Goal: Task Accomplishment & Management: Contribute content

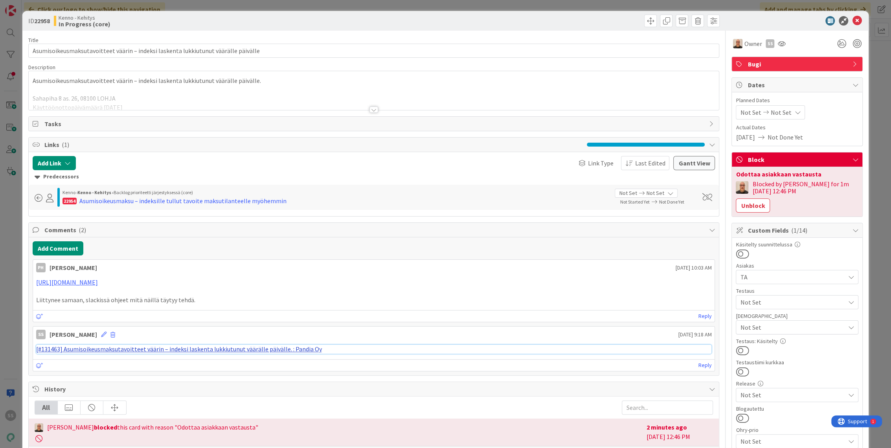
click at [213, 348] on link "[#131463] Asumisoikeusmaksutavoitteet väärin – indeksi laskenta lukkiutunut vää…" at bounding box center [179, 349] width 286 height 8
click at [852, 16] on icon at bounding box center [856, 20] width 9 height 9
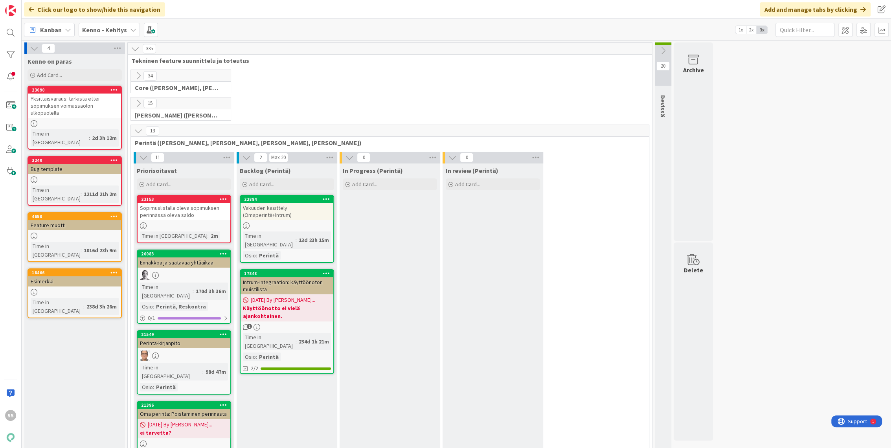
click at [112, 28] on b "Kenno - Kehitys" at bounding box center [104, 30] width 45 height 8
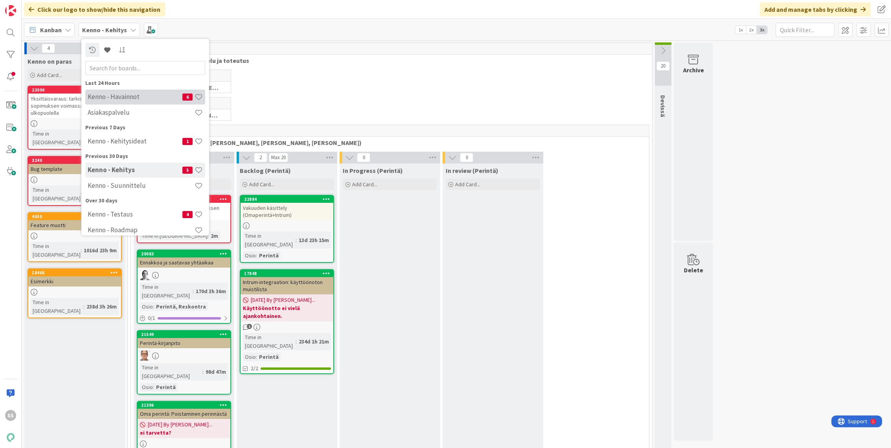
click at [106, 98] on h4 "Kenno - Havainnot" at bounding box center [135, 97] width 95 height 8
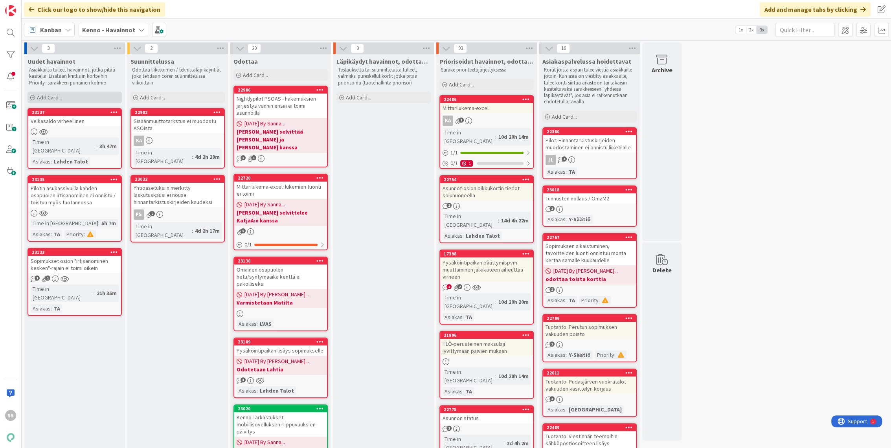
click at [51, 99] on span "Add Card..." at bounding box center [49, 97] width 25 height 7
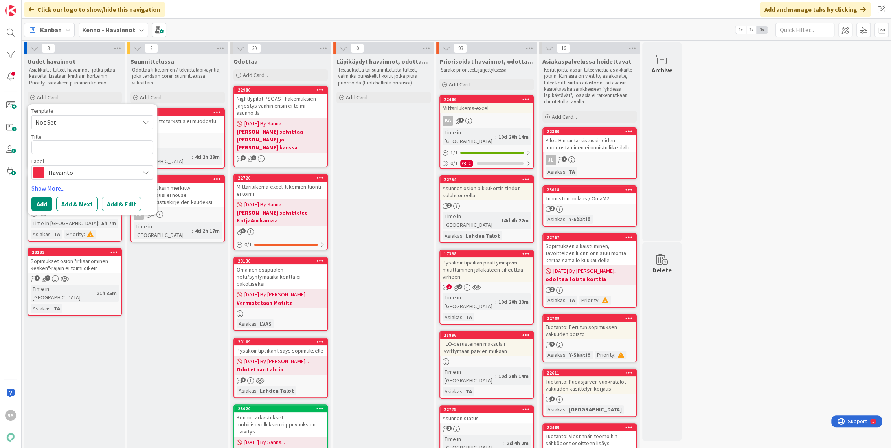
type textarea "x"
type textarea "Y"
type textarea "x"
type textarea "Y-"
type textarea "x"
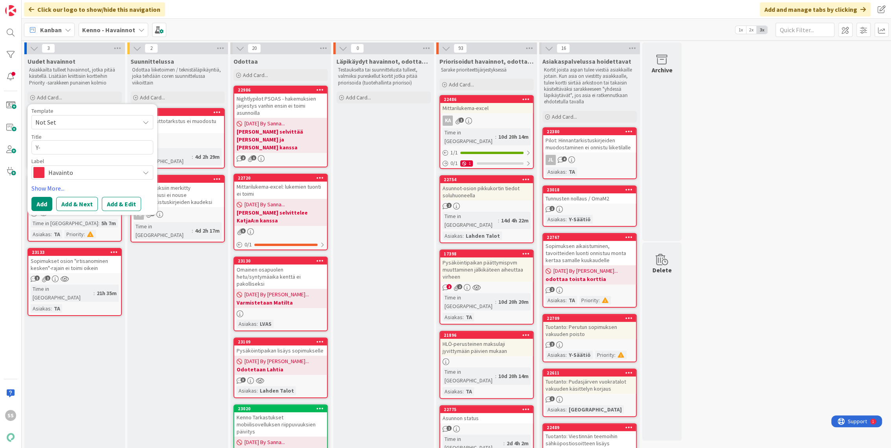
type textarea "Y-s"
type textarea "x"
type textarea "Y-sä"
type textarea "x"
type textarea "Y-sää"
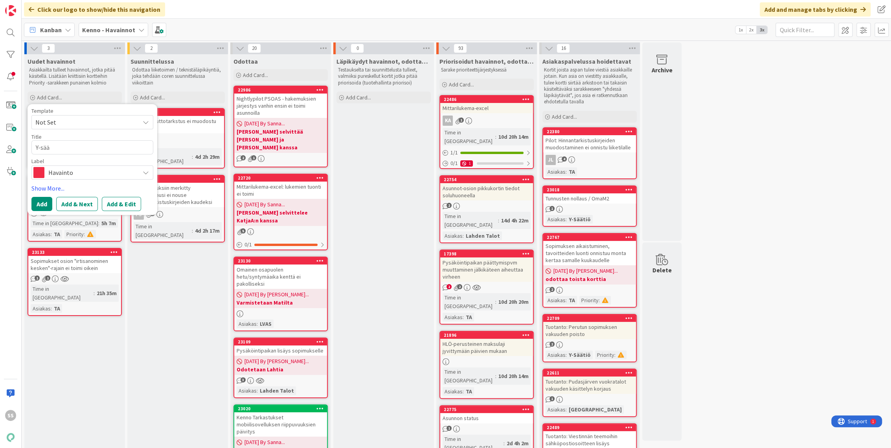
type textarea "x"
type textarea "Y-säät"
type textarea "x"
type textarea "Y-sääti"
type textarea "x"
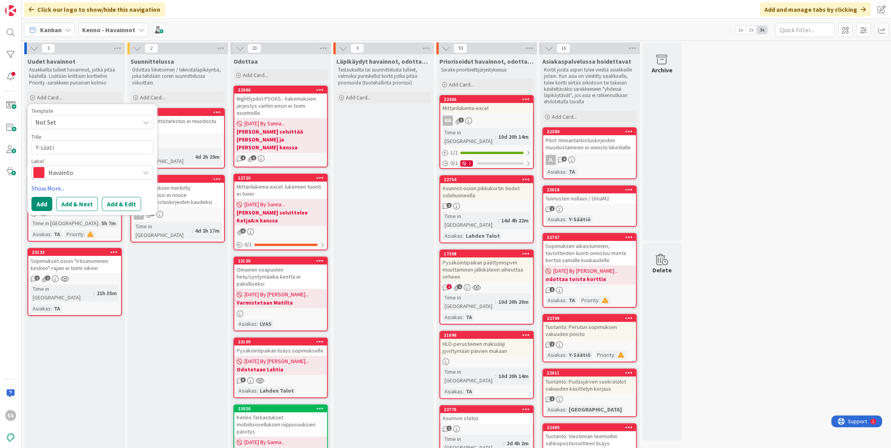
type textarea "Y-säätiö"
type textarea "x"
type textarea "Y-säätiön"
type textarea "x"
type textarea "Y-säätiön"
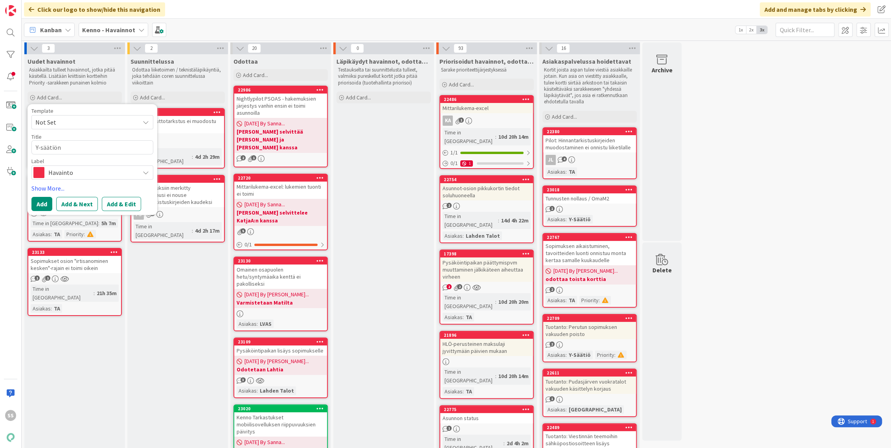
type textarea "x"
type textarea "Y-säätiön k"
type textarea "x"
type textarea "Y-säätiön kir"
type textarea "x"
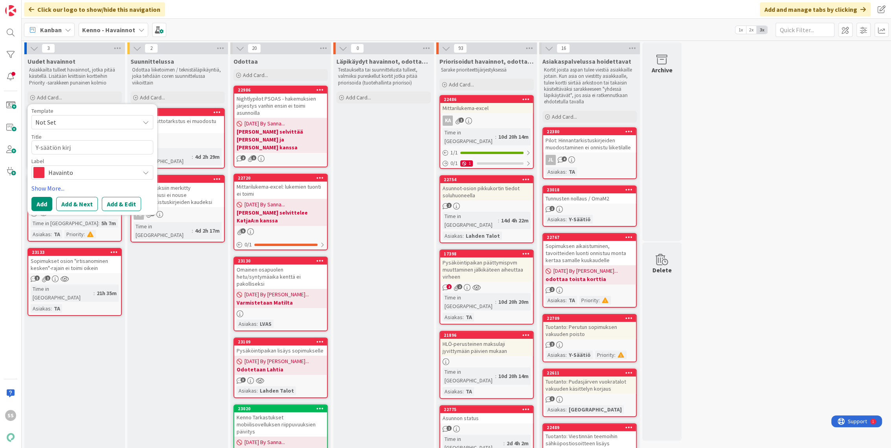
type textarea "Y-säätiön kirja"
type textarea "x"
type textarea "Y-säätiön kirjan"
type textarea "x"
type textarea "Y-säätiön kirjanp"
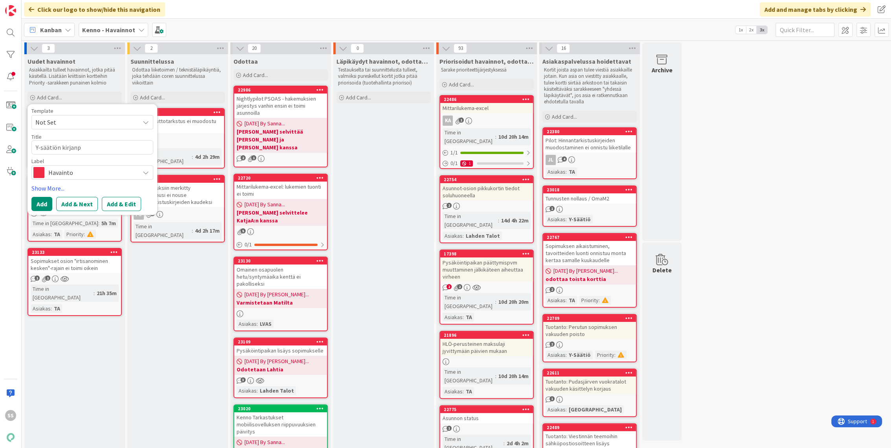
type textarea "x"
type textarea "Y-säätiön kirjanpit"
type textarea "x"
type textarea "Y-säätiön kirjanpito"
type textarea "x"
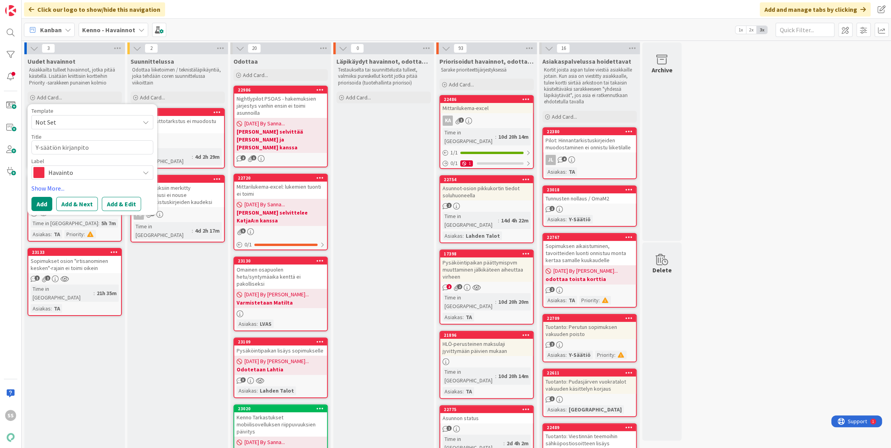
type textarea "Y-säätiön kirjanpitoo"
type textarea "x"
type textarea "Y-säätiön kirjanpitoon"
type textarea "x"
type textarea "Y-säätiön kirjanpitoong"
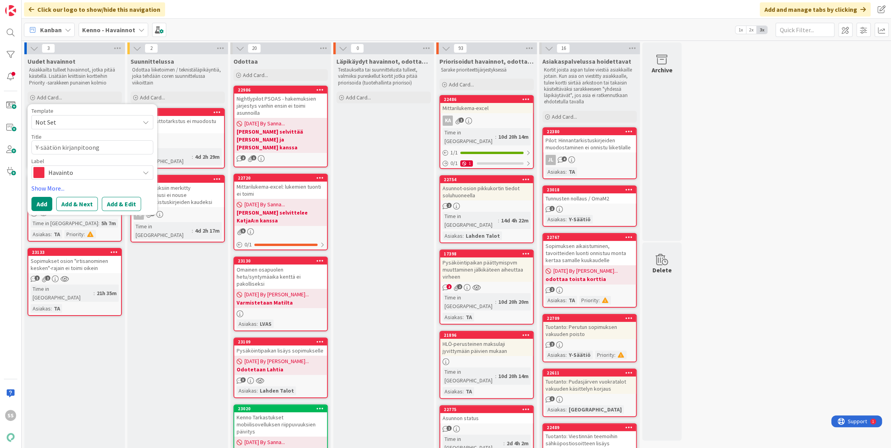
type textarea "x"
type textarea "Y-säätiön kirjanpitoonge"
type textarea "x"
type textarea "Y-säätiön kirjanpitoongel"
type textarea "x"
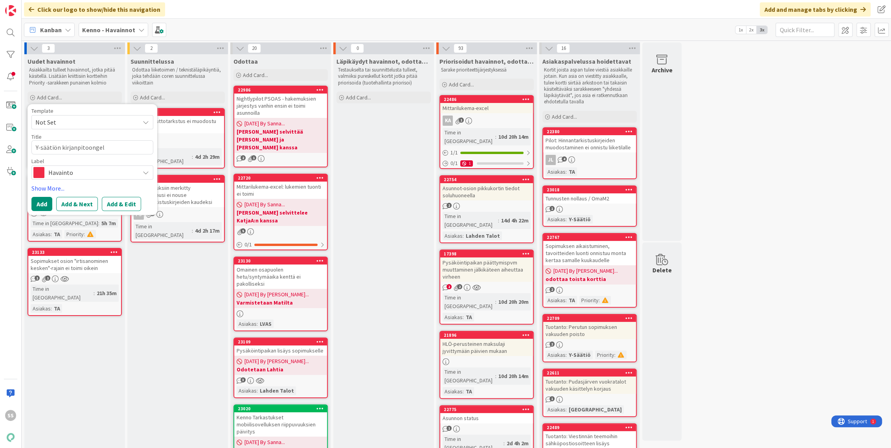
type textarea "Y-säätiön kirjanpitoongelm"
type textarea "x"
type textarea "Y-säätiön kirjanpitoongel"
type textarea "x"
type textarea "Y-säätiön kirjanpitoonge"
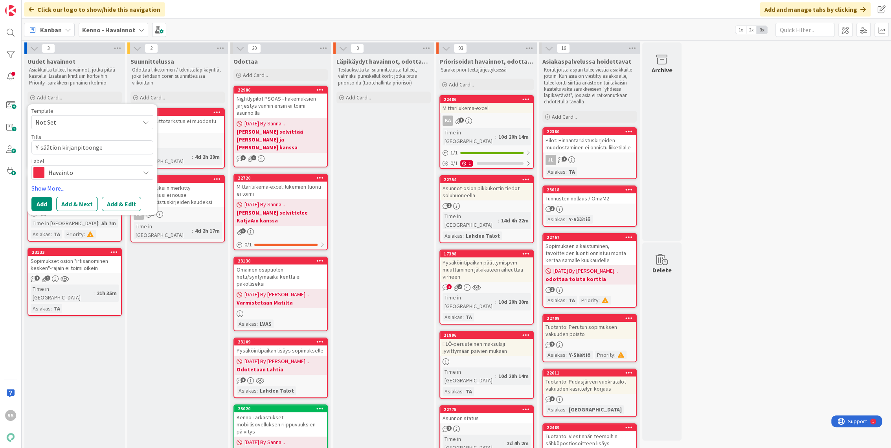
type textarea "x"
type textarea "Y-säätiön kirjanpitoong"
type textarea "x"
type textarea "Y-säätiön kirjanpitoon"
type textarea "x"
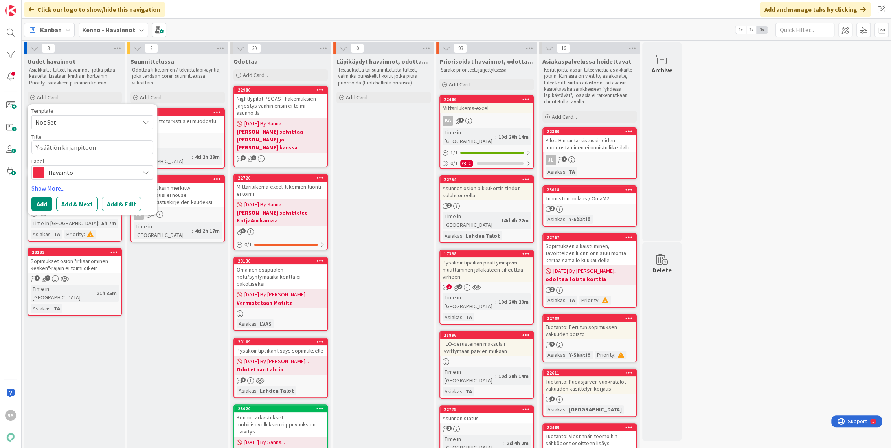
type textarea "Y-säätiön kirjanpitoo"
type textarea "x"
type textarea "Y-säätiön kirjanpito"
type textarea "x"
type textarea "Y-säätiön kirjanpito-"
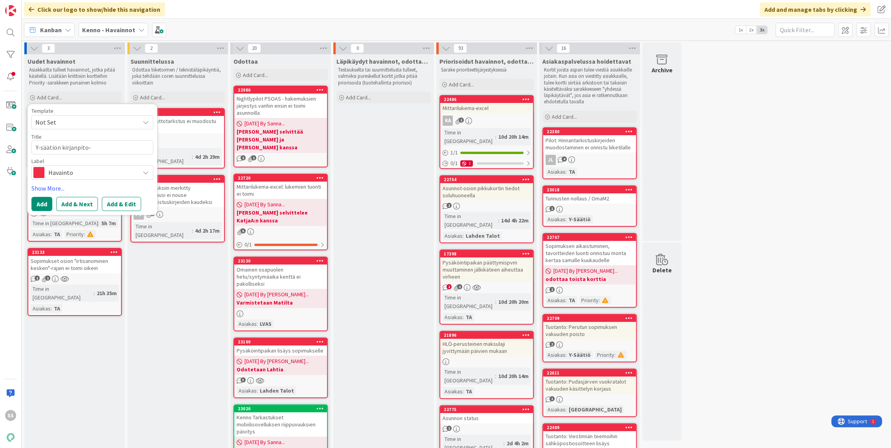
type textarea "x"
type textarea "Y-säätiön kirjanpito-on"
type textarea "x"
type textarea "Y-säätiön kirjanpito-ong"
type textarea "x"
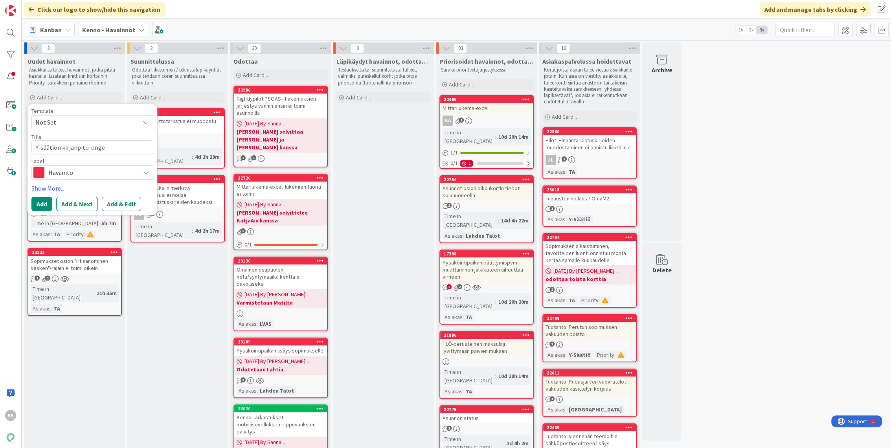
type textarea "Y-säätiön kirjanpito-ongel"
type textarea "x"
type textarea "Y-säätiön kirjanpito-ongelm"
type textarea "x"
type textarea "Y-säätiön kirjanpito-ongelmi"
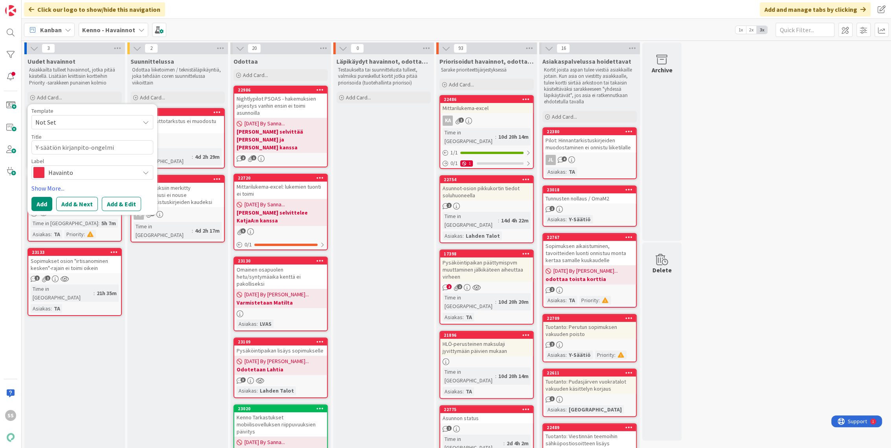
type textarea "x"
type textarea "Y-säätiön kirjanpito-ongelmia"
click at [125, 202] on button "Add & Edit" at bounding box center [121, 204] width 39 height 14
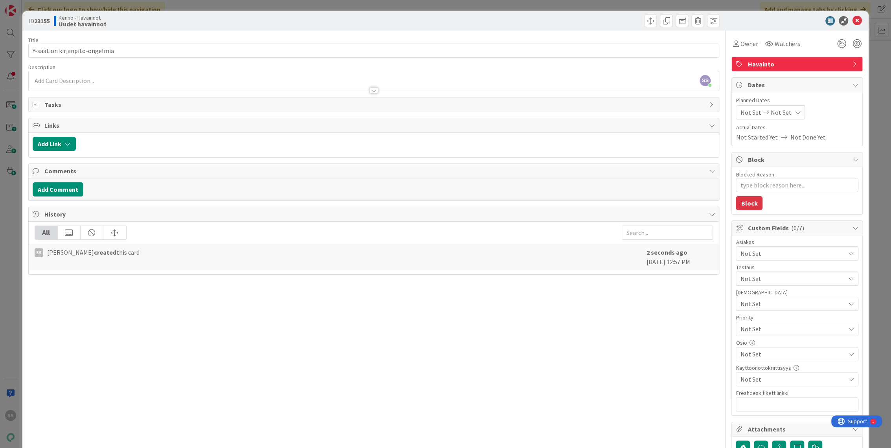
click at [121, 83] on div at bounding box center [374, 87] width 691 height 8
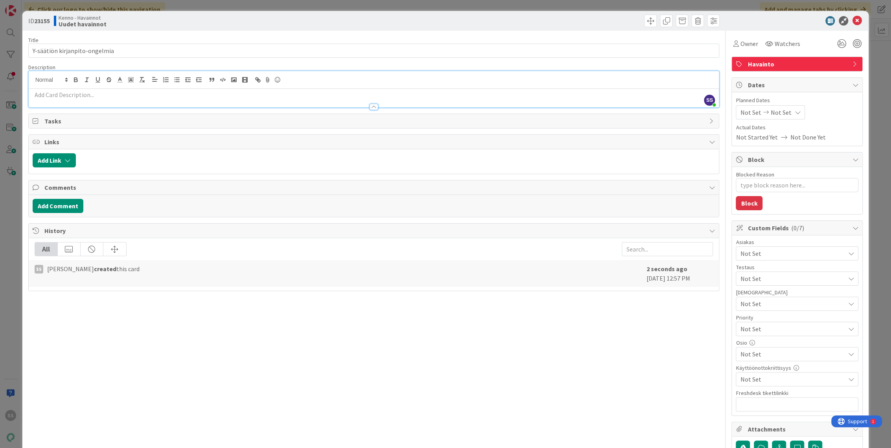
click at [199, 97] on p at bounding box center [374, 94] width 683 height 9
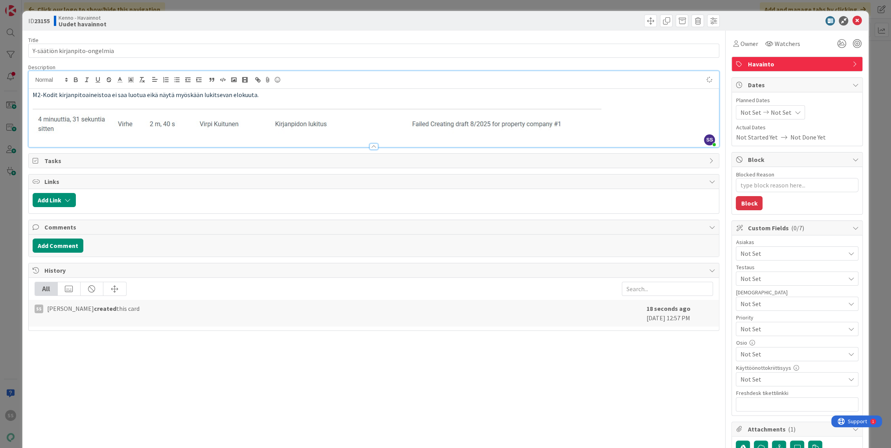
click at [607, 123] on p at bounding box center [374, 123] width 683 height 31
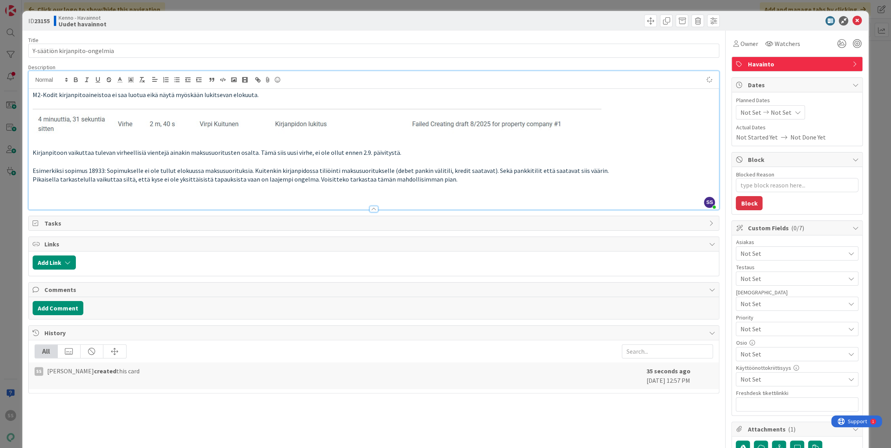
type textarea "x"
paste div
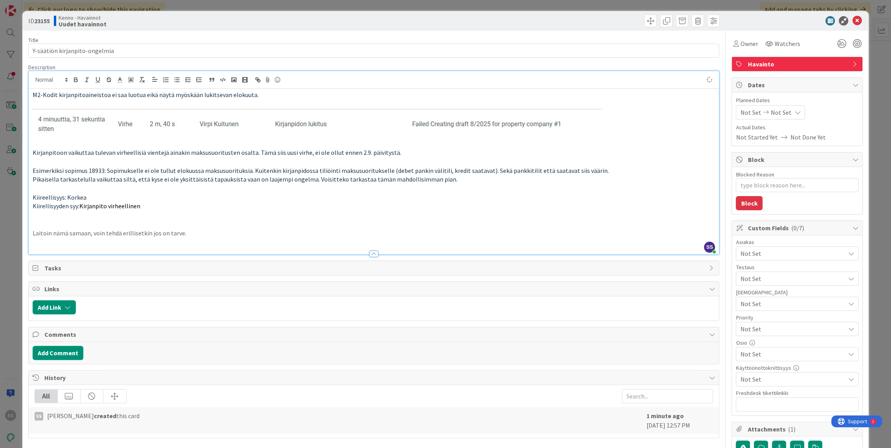
type textarea "x"
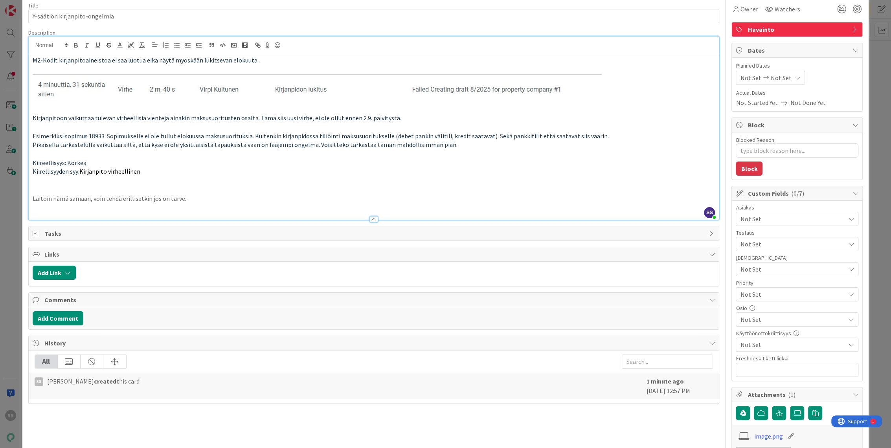
scroll to position [87, 0]
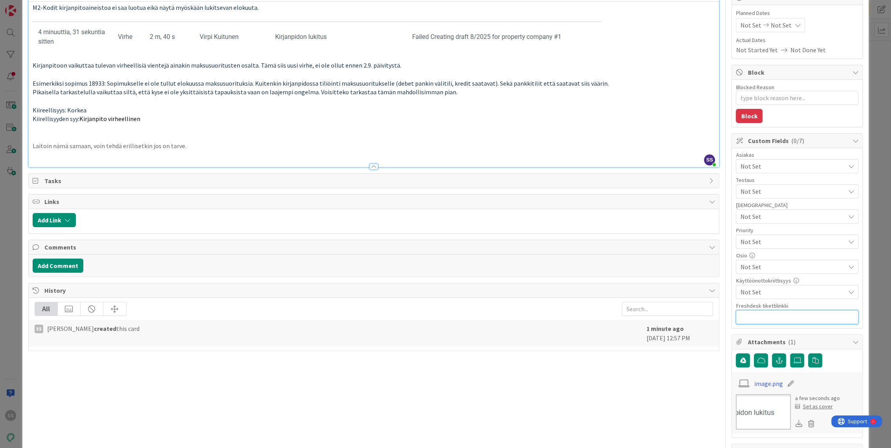
click at [779, 314] on input "text" at bounding box center [797, 317] width 123 height 14
paste input "https://pandia-help.freshdesk.com/a/tickets/131716"
type input "https://pandia-help.freshdesk.com/a/tickets/131716"
click at [56, 267] on button "Add Comment" at bounding box center [58, 266] width 51 height 14
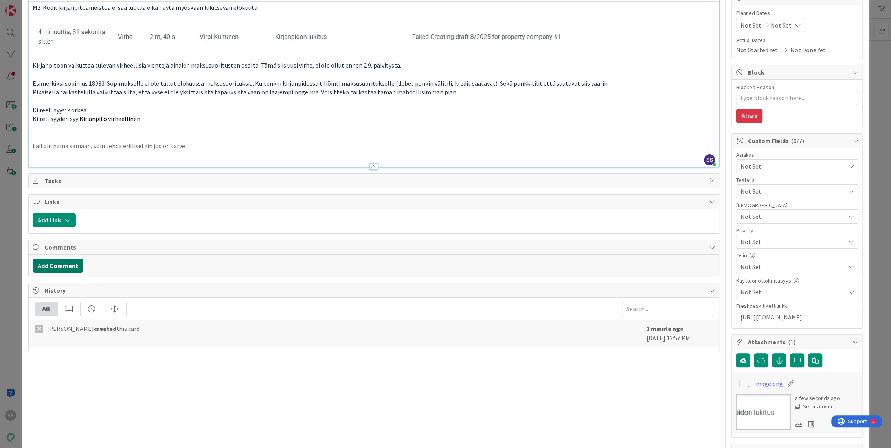
scroll to position [0, 0]
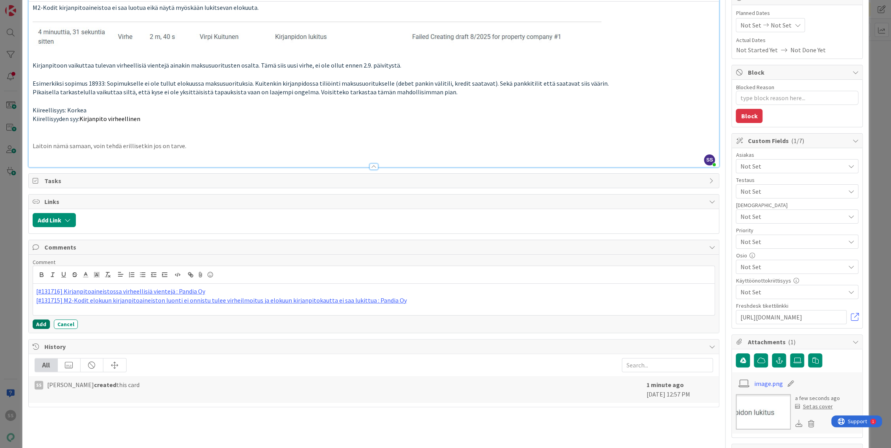
click at [33, 325] on button "Add" at bounding box center [41, 324] width 17 height 9
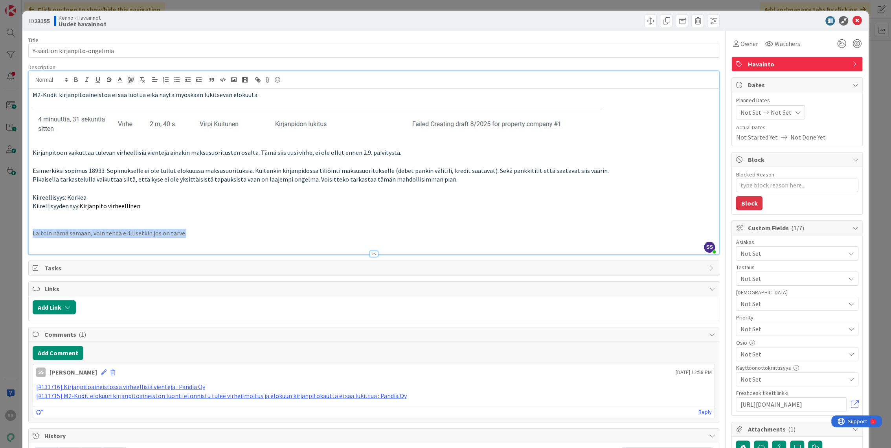
drag, startPoint x: 184, startPoint y: 234, endPoint x: 31, endPoint y: 233, distance: 152.5
click at [31, 233] on div "M2-Kodit kirjanpitoaineistoa ei saa luotua eikä näytä myöskään lukitsevan eloku…" at bounding box center [374, 171] width 691 height 165
click at [278, 202] on p "Kiirellisyyden syy: Kirjanpito virheellinen" at bounding box center [374, 206] width 683 height 9
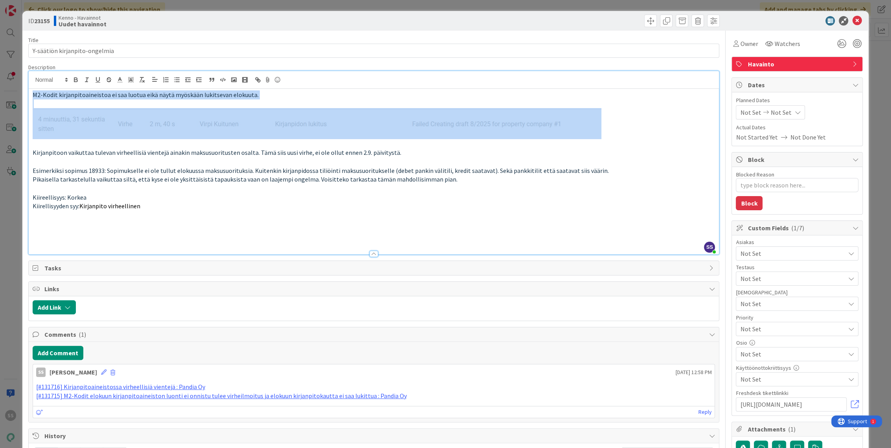
drag, startPoint x: 601, startPoint y: 123, endPoint x: 9, endPoint y: 46, distance: 596.2
click at [9, 46] on div "ID 23155 Kenno - Havainnot Uudet havainnot Title 29 / 128 Y-säätiön kirjanpito-…" at bounding box center [445, 224] width 891 height 448
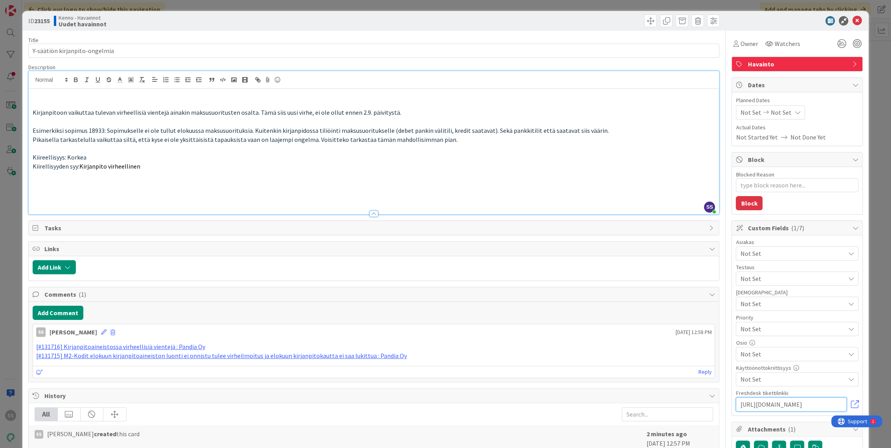
scroll to position [0, 35]
drag, startPoint x: 768, startPoint y: 408, endPoint x: 863, endPoint y: 410, distance: 95.1
click at [864, 410] on div "ID 23155 Kenno - Havainnot Uudet havainnot Title 29 / 128 Y-säätiön kirjanpito-…" at bounding box center [445, 224] width 891 height 448
click at [101, 330] on icon at bounding box center [104, 332] width 6 height 6
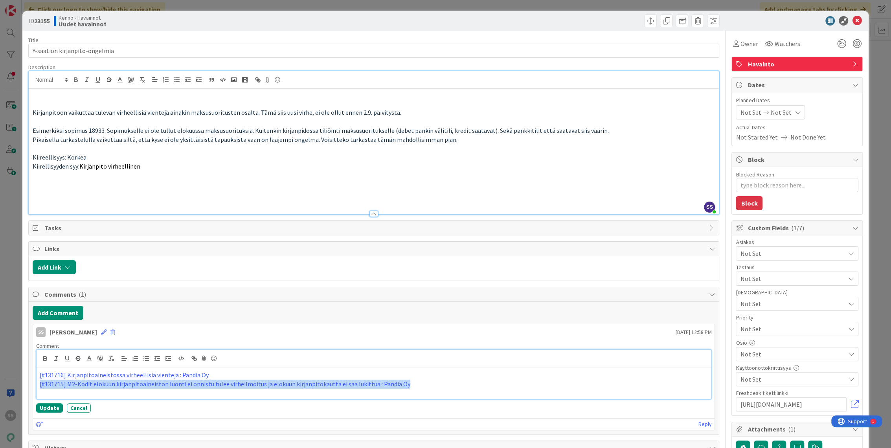
drag, startPoint x: 450, startPoint y: 384, endPoint x: 35, endPoint y: 383, distance: 414.7
click at [36, 383] on div "[#131716] Kirjanpitoaineistossa virheellisiä vientejä : Pandia Oy [#131715] M2-…" at bounding box center [374, 374] width 676 height 50
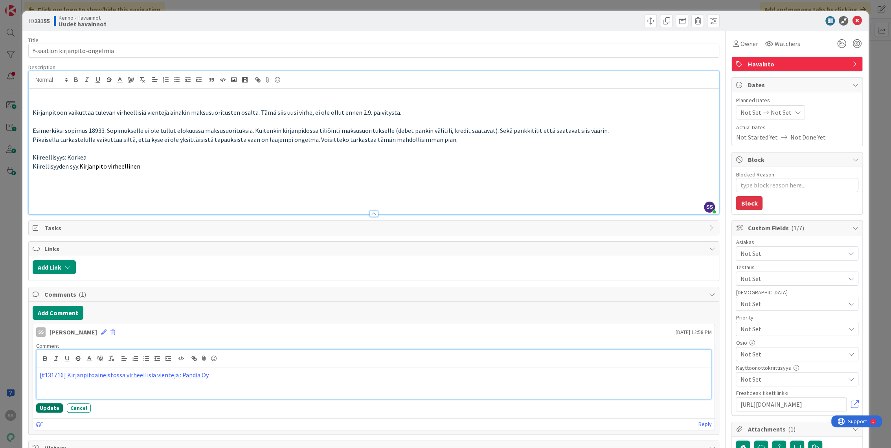
click at [46, 405] on button "Update" at bounding box center [49, 407] width 27 height 9
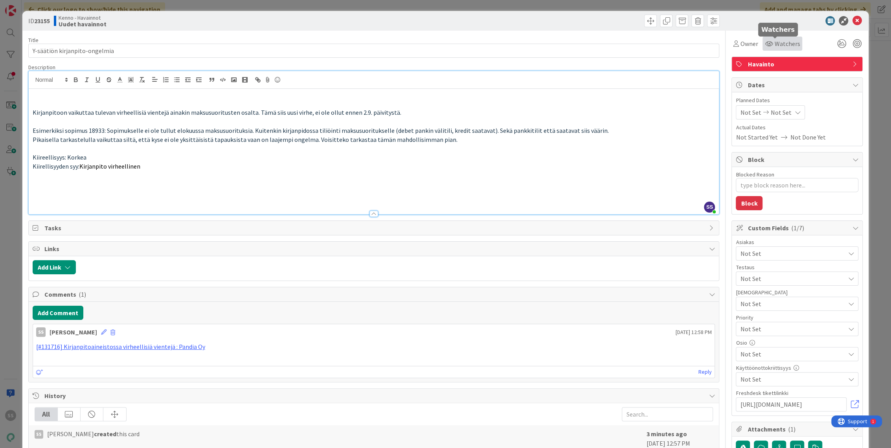
click at [782, 39] on span "Watchers" at bounding box center [787, 43] width 26 height 9
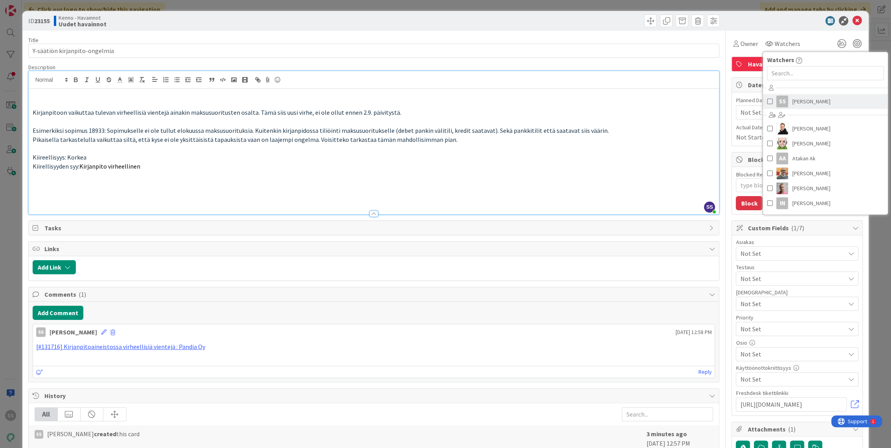
click at [805, 98] on span "Sonja Sainio" at bounding box center [811, 102] width 38 height 12
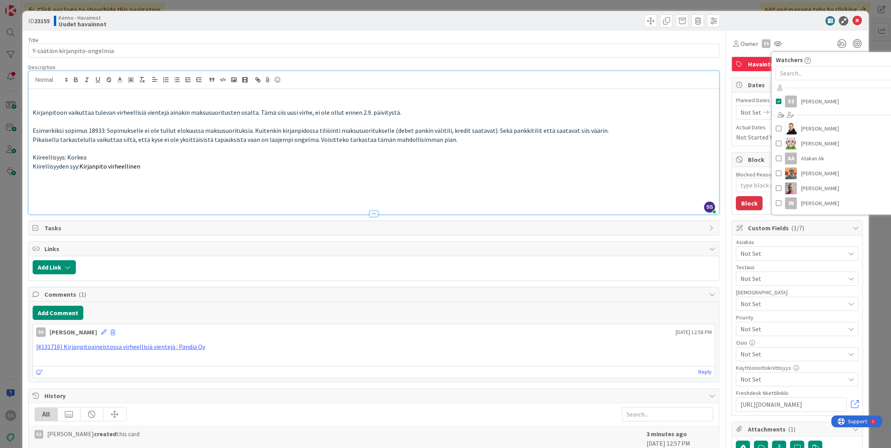
click at [774, 247] on div "Not Set" at bounding box center [797, 253] width 123 height 14
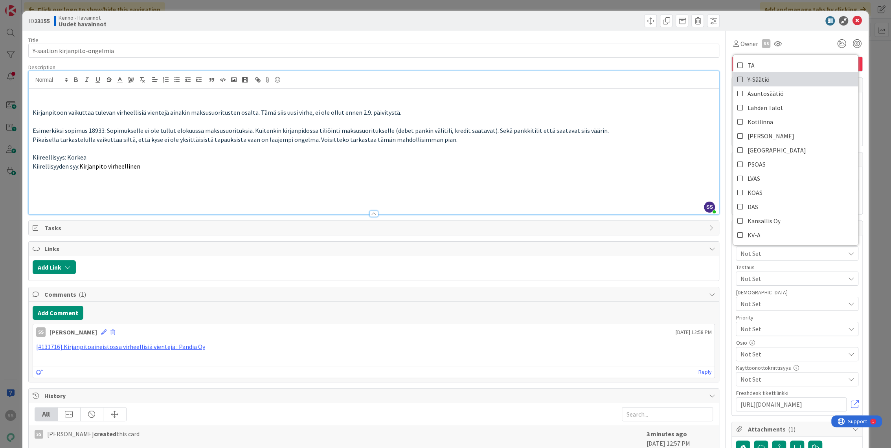
click at [754, 77] on span "Y-Säätiö" at bounding box center [758, 80] width 22 height 12
type textarea "x"
click at [642, 176] on p at bounding box center [374, 175] width 683 height 9
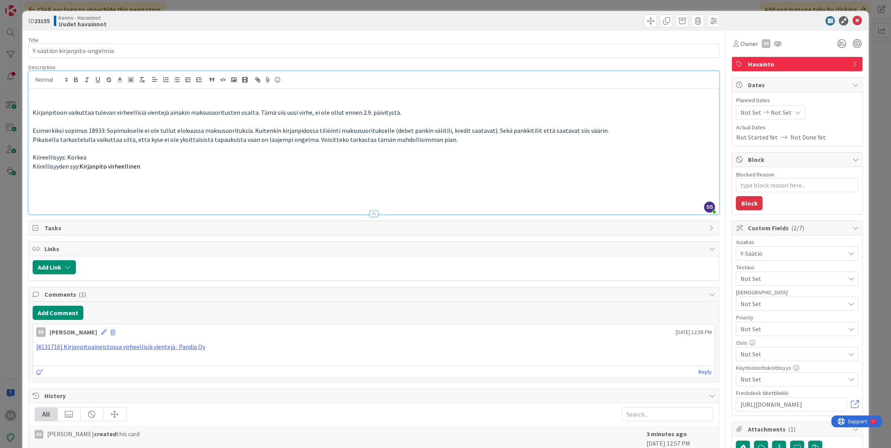
click at [330, 193] on p at bounding box center [374, 193] width 683 height 9
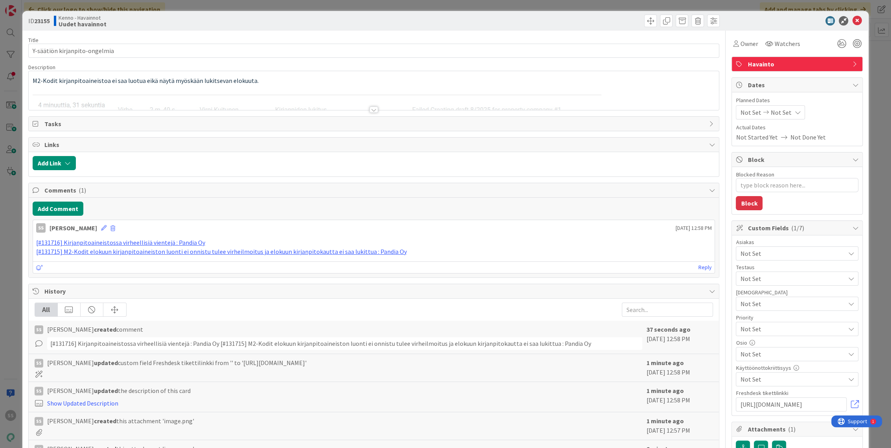
type textarea "x"
click at [853, 20] on icon at bounding box center [856, 20] width 9 height 9
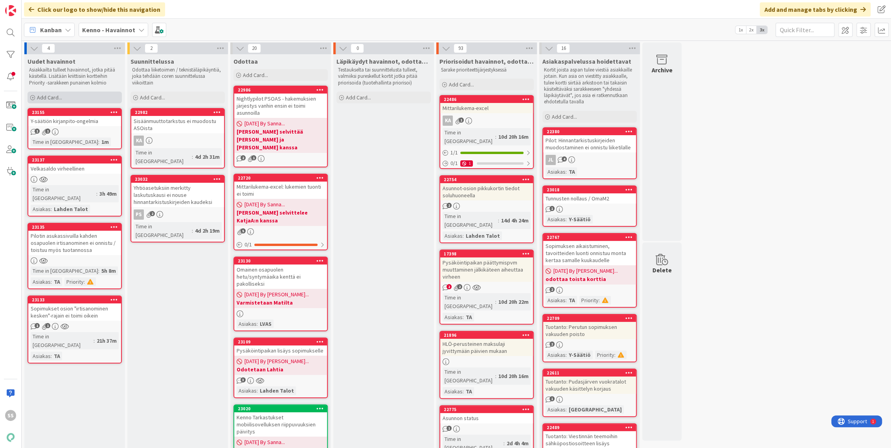
click at [47, 93] on div "Add Card..." at bounding box center [75, 98] width 94 height 12
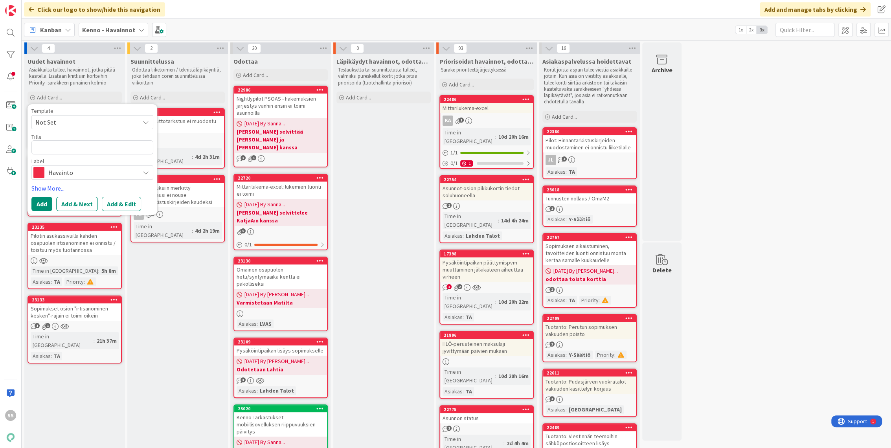
type textarea "L"
type textarea "x"
type textarea "LK"
type textarea "x"
type textarea "L"
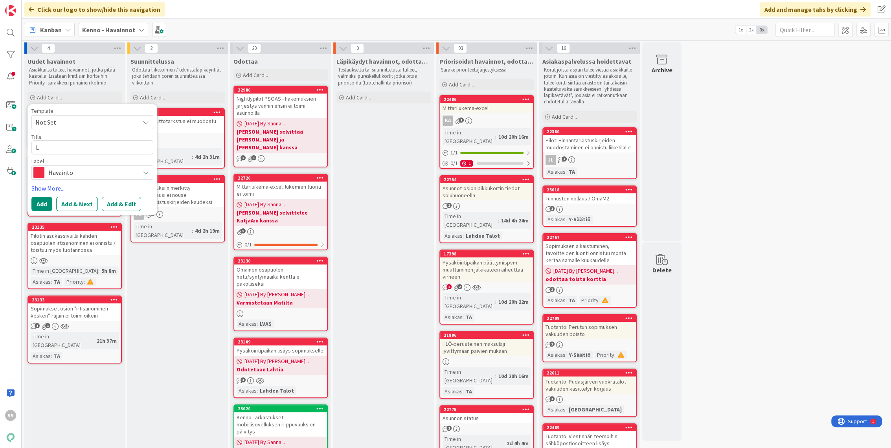
type textarea "x"
type textarea "Lu"
type textarea "x"
type textarea "Luk"
type textarea "x"
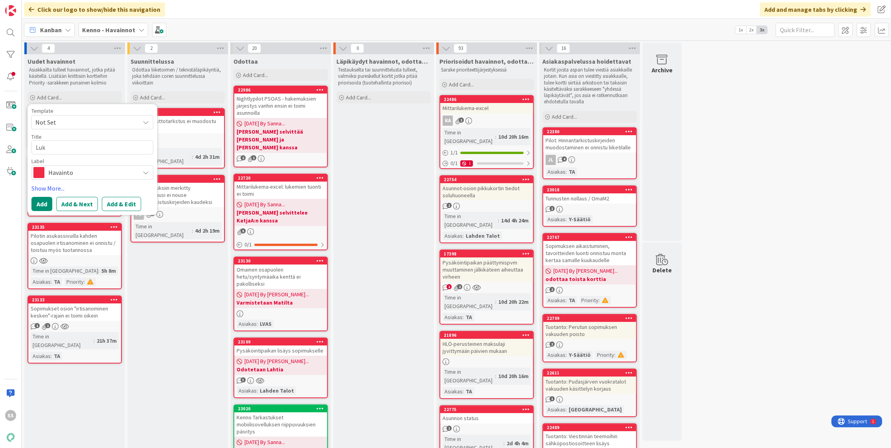
type textarea "Luki"
type textarea "x"
type textarea "Lukit"
type textarea "x"
type textarea "Lukitu"
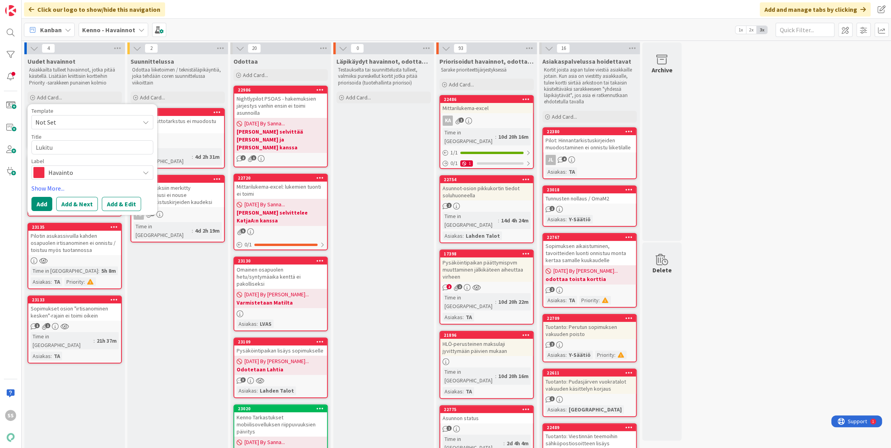
type textarea "x"
type textarea "Lukitus"
type textarea "x"
type textarea "Lukitus"
type textarea "x"
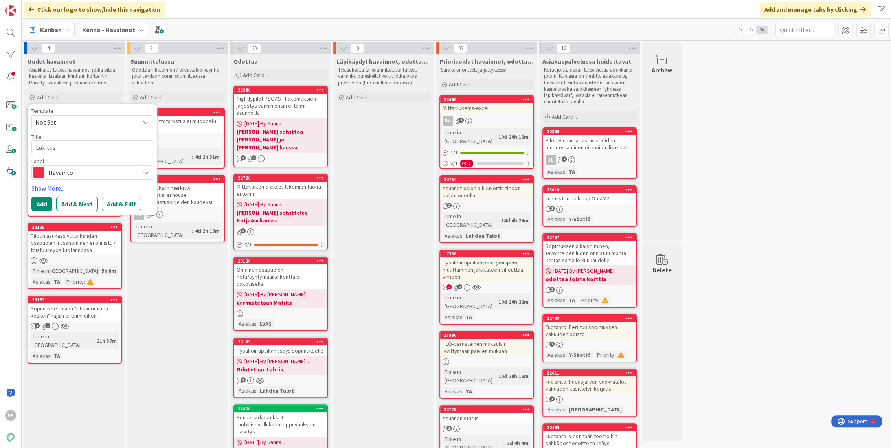
type textarea "Lukitus e"
type textarea "x"
type textarea "Lukitus ei"
type textarea "x"
type textarea "Lukitus ei"
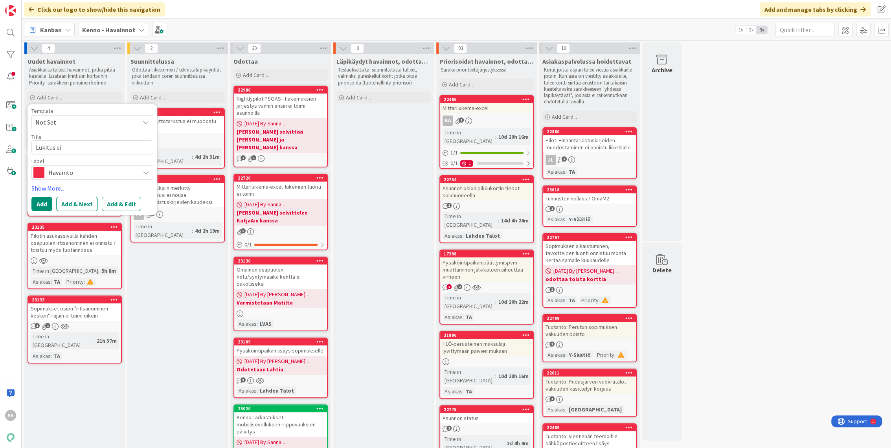
type textarea "x"
type textarea "Lukitus ei o"
type textarea "x"
type textarea "Lukitus ei on"
type textarea "x"
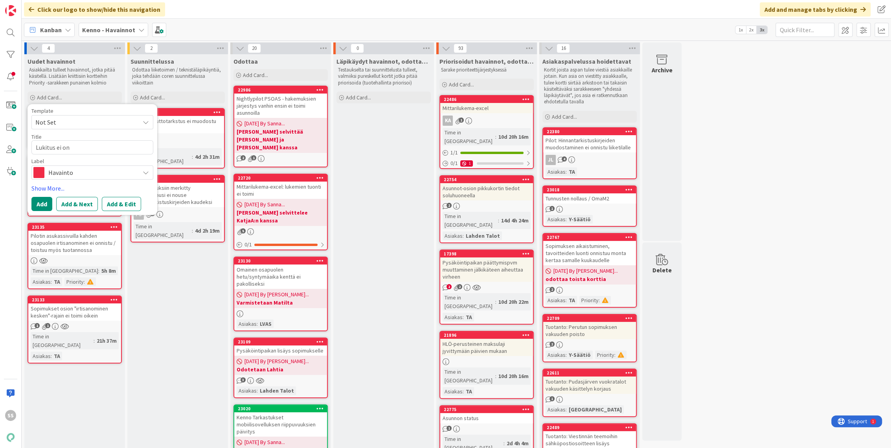
type textarea "Lukitus ei onn"
type textarea "x"
type textarea "Lukitus ei onnis"
type textarea "x"
type textarea "Lukitus ei onnist"
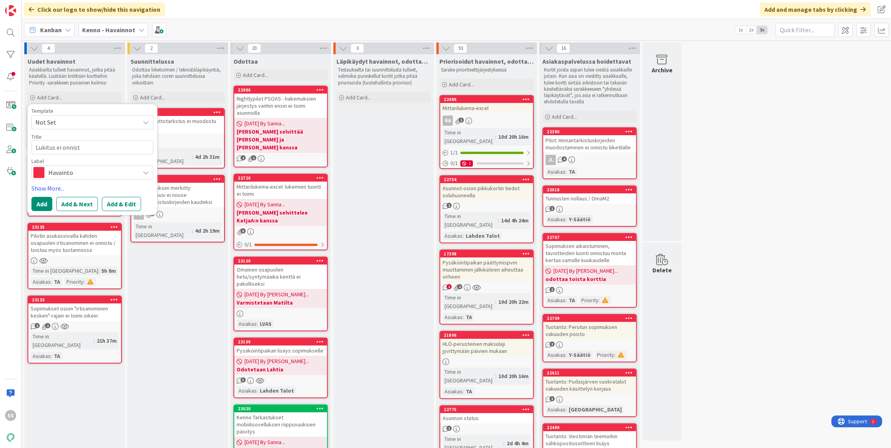
type textarea "x"
type textarea "Lukitus ei onnistu"
type textarea "x"
type textarea "Lukitus ei onnistu"
type textarea "x"
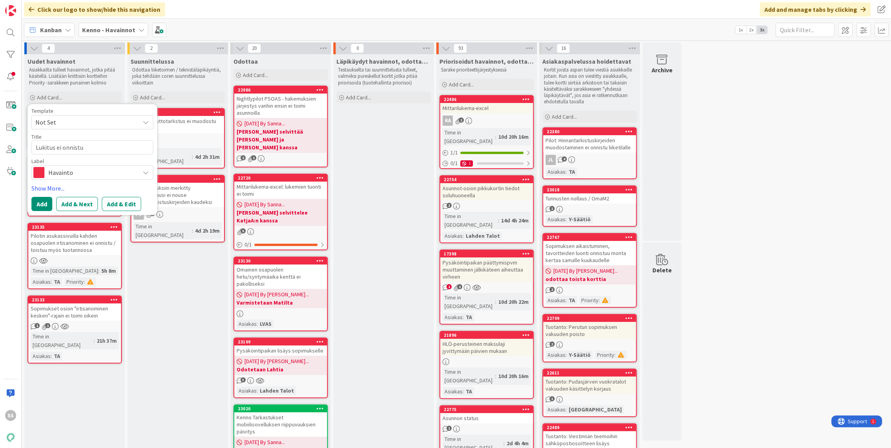
type textarea "Lukitus ei onnistu k"
type textarea "x"
type textarea "Lukitus ei onnistu ki"
type textarea "x"
type textarea "Lukitus ei onnistu kir"
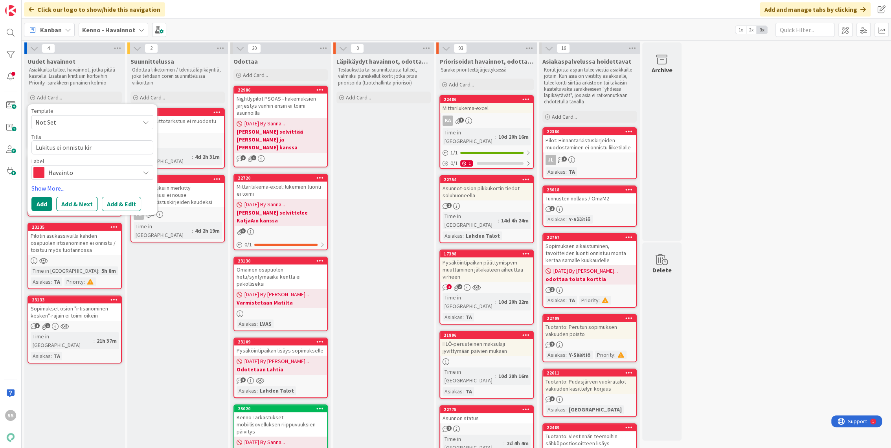
type textarea "x"
type textarea "Lukitus ei onnistu kirj"
type textarea "x"
type textarea "Lukitus ei onnistu kirja"
type textarea "x"
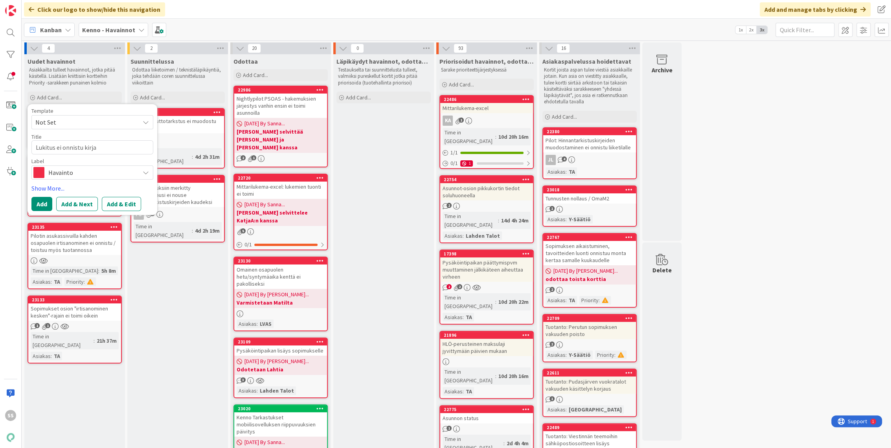
type textarea "Lukitus ei onnistu kirjan"
type textarea "x"
type textarea "Lukitus ei onnistu kirjanp"
type textarea "x"
type textarea "Lukitus ei onnistu kirjanpid"
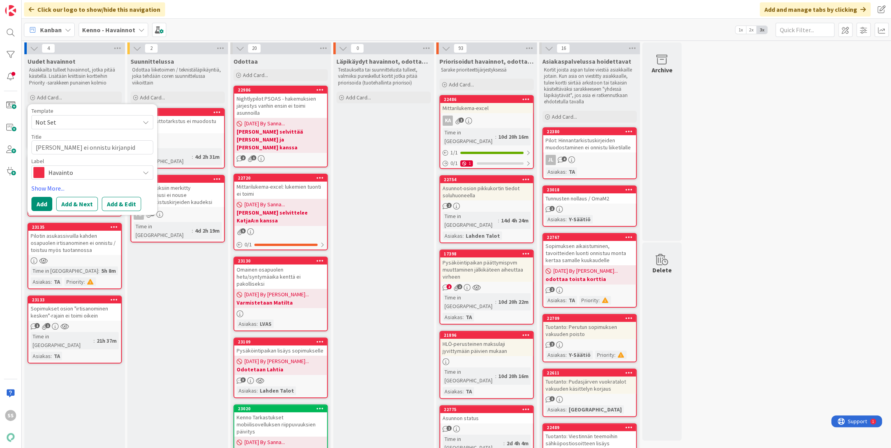
type textarea "x"
type textarea "Lukitus ei onnistu kirjanpido"
type textarea "x"
type textarea "Lukitus ei onnistu kirjanpidos"
type textarea "x"
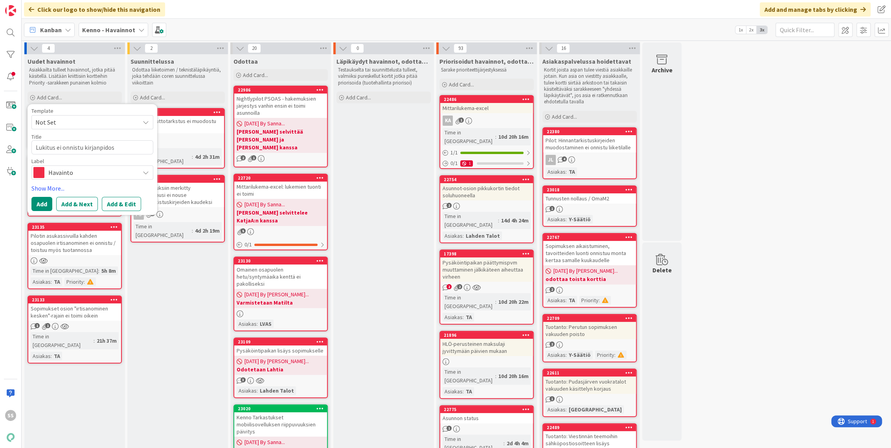
type textarea "Lukitus ei onnistu kirjanpidoss"
type textarea "x"
type textarea "Lukitus ei onnistu kirjanpidossa"
type textarea "x"
type textarea "Lukitus ei onnistu kirjanpidossa U"
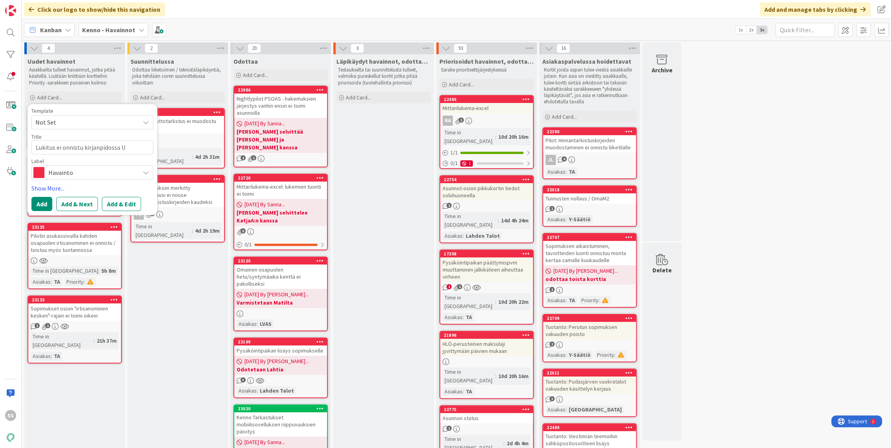
type textarea "x"
type textarea "Lukitus ei onnistu kirjanpidossa UY"
type textarea "x"
type textarea "Lukitus ei onnistu kirjanpidossa U"
type textarea "x"
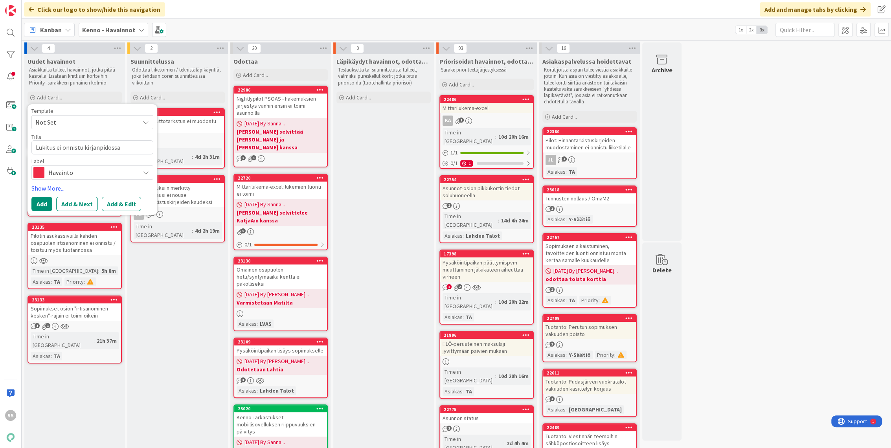
type textarea "Lukitus ei onnistu kirjanpidossa T"
type textarea "x"
type textarea "Lukitus ei onnistu kirjanpidossa TY"
type textarea "x"
type textarea "Lukitus ei onnistu kirjanpidossa T"
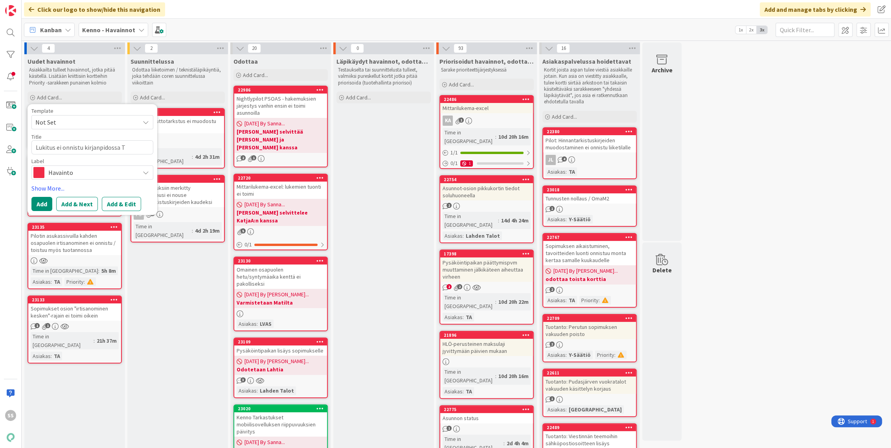
type textarea "x"
type textarea "Lukitus ei onnistu kirjanpidossa"
type textarea "x"
type textarea "Lukitus ei onnistu kirjanpidossa Y"
type textarea "x"
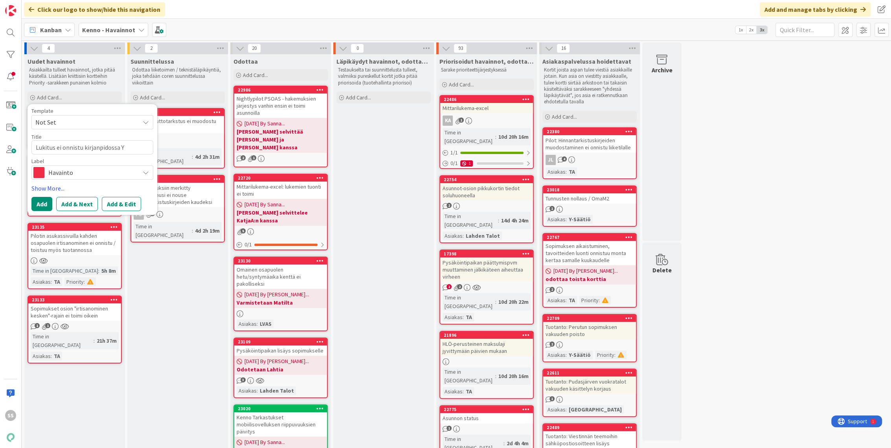
type textarea "Lukitus ei onnistu kirjanpidossa Y-"
type textarea "x"
type textarea "Lukitus ei onnistu kirjanpidossa Y-s"
type textarea "x"
type textarea "Lukitus ei onnistu kirjanpidossa Y-sä"
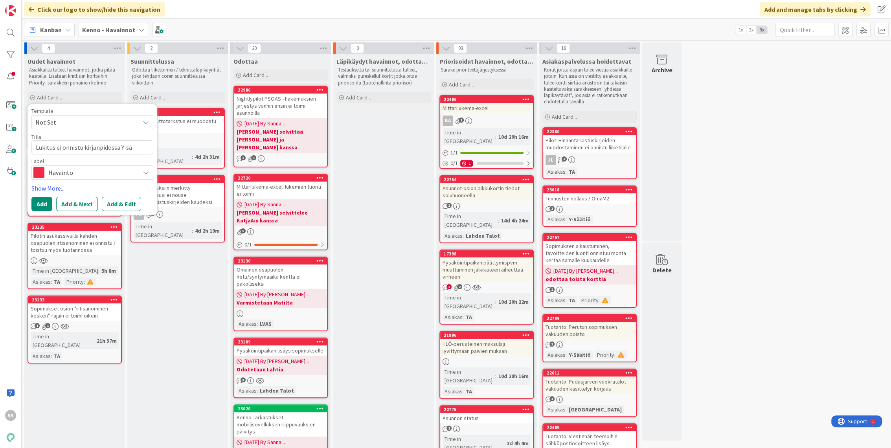
type textarea "x"
type textarea "Lukitus ei onnistu kirjanpidossa Y-sää"
type textarea "x"
type textarea "Lukitus ei onnistu kirjanpidossa Y-säät"
type textarea "x"
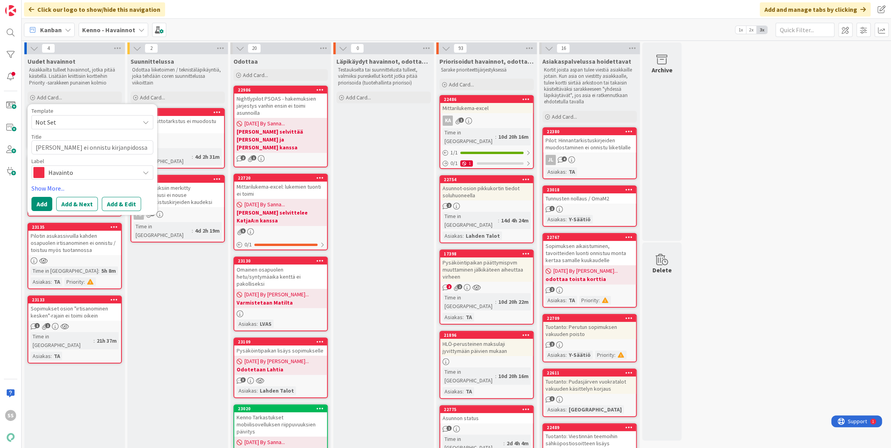
type textarea "Lukitus ei onnistu kirjanpidossa Y-sääti"
type textarea "x"
type textarea "[PERSON_NAME] ei onnistu kirjanpidossa Y-säätiö"
click at [123, 201] on button "Add & Edit" at bounding box center [121, 204] width 39 height 14
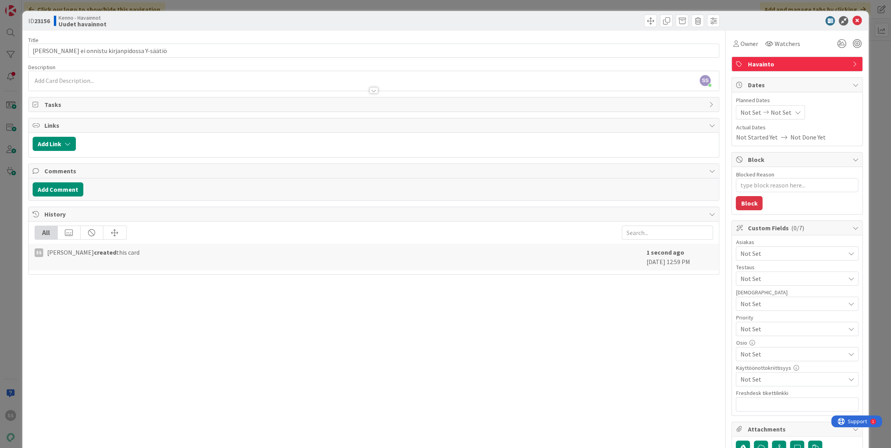
click at [157, 83] on div at bounding box center [374, 87] width 691 height 8
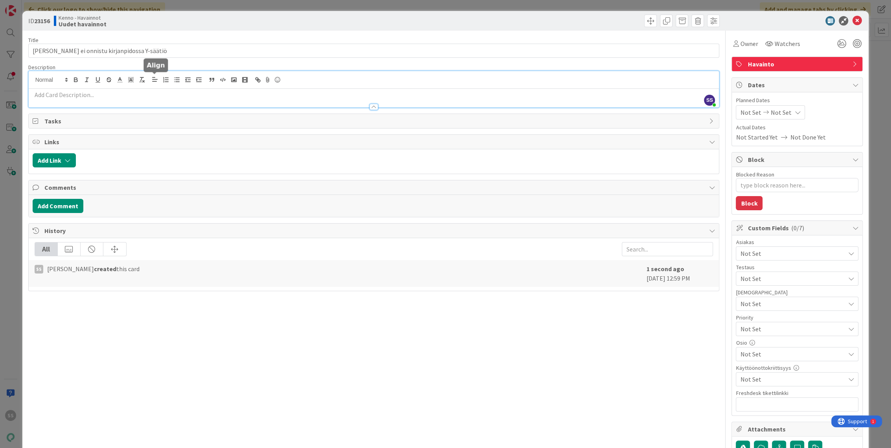
click at [135, 96] on p at bounding box center [374, 94] width 683 height 9
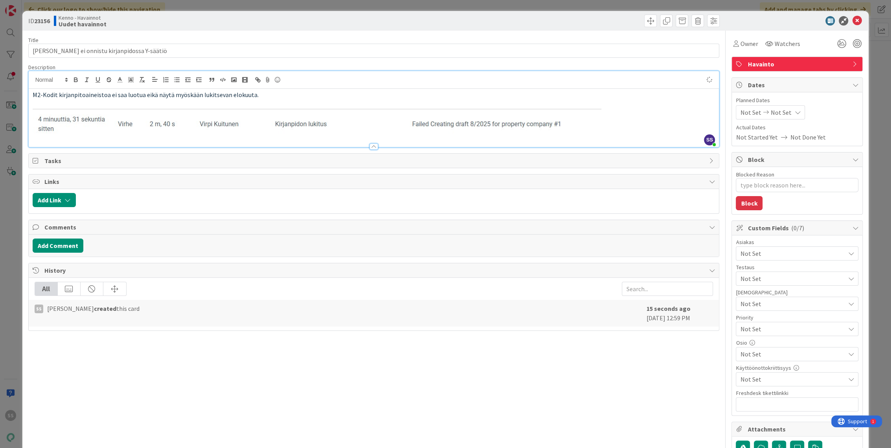
type textarea "x"
click at [780, 399] on input "text" at bounding box center [797, 404] width 123 height 14
paste input "https://pandia-help.freshdesk.com/a/tickets/131715"
type input "https://pandia-help.freshdesk.com/a/tickets/131715"
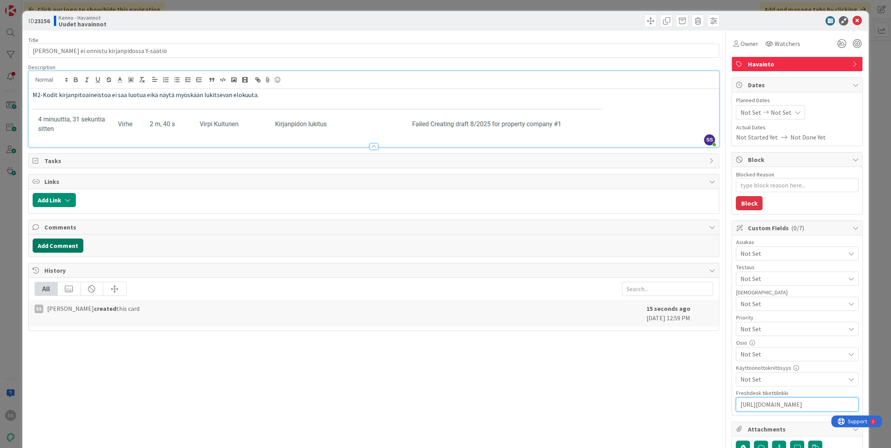
type textarea "x"
type input "https://pandia-help.freshdesk.com/a/tickets/131715"
click at [48, 248] on button "Add Comment" at bounding box center [58, 246] width 51 height 14
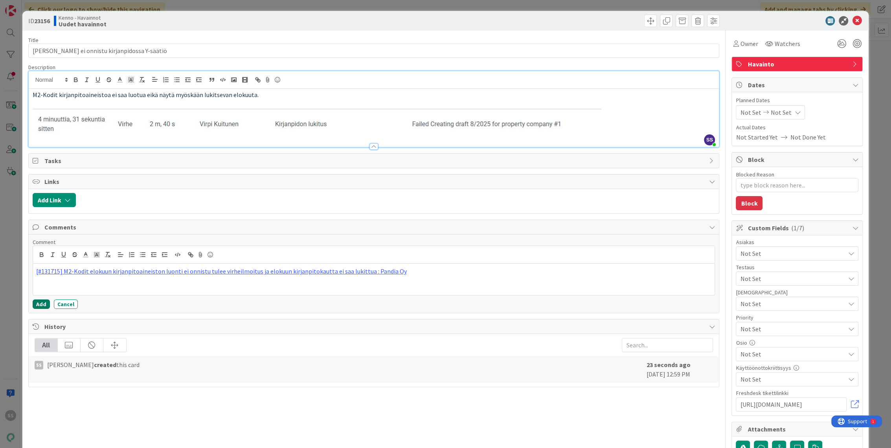
click at [39, 302] on button "Add" at bounding box center [41, 304] width 17 height 9
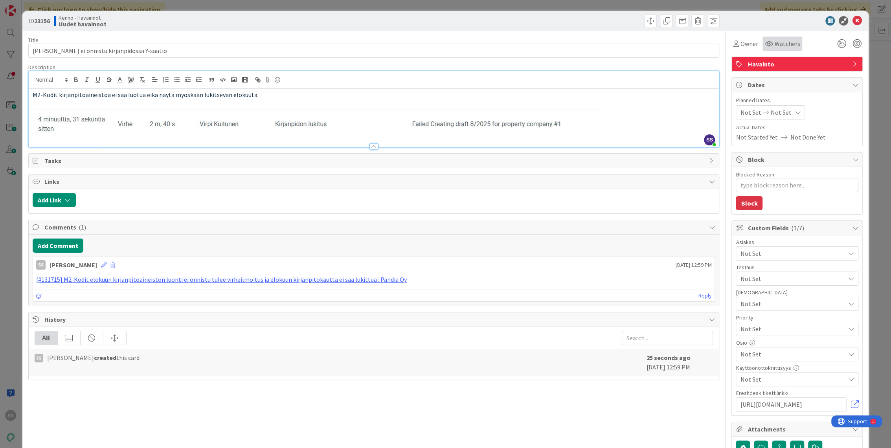
click at [779, 50] on div "Watchers" at bounding box center [783, 44] width 40 height 14
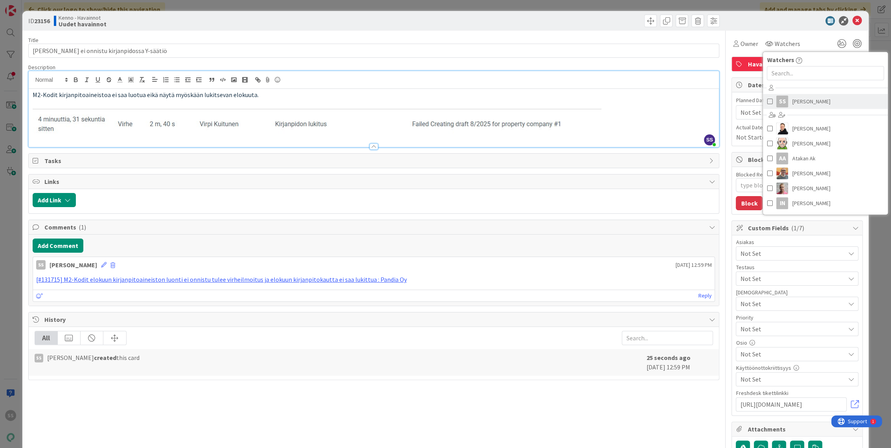
click at [792, 101] on span "Sonja Sainio" at bounding box center [811, 102] width 38 height 12
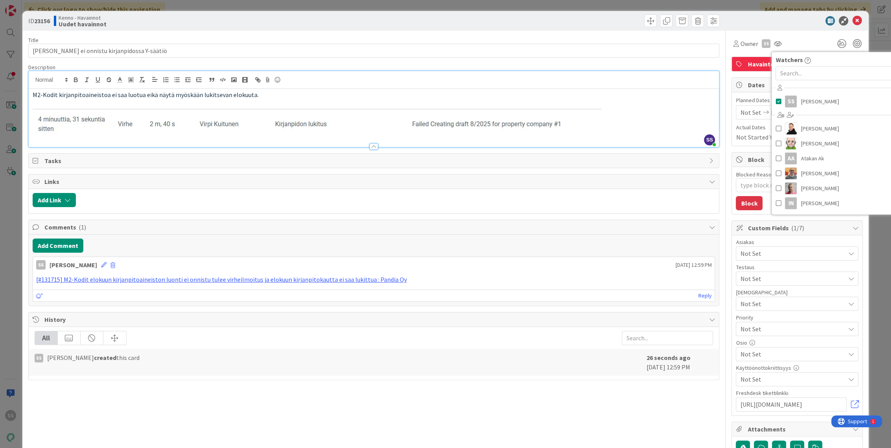
click at [768, 252] on span "Not Set" at bounding box center [792, 253] width 105 height 9
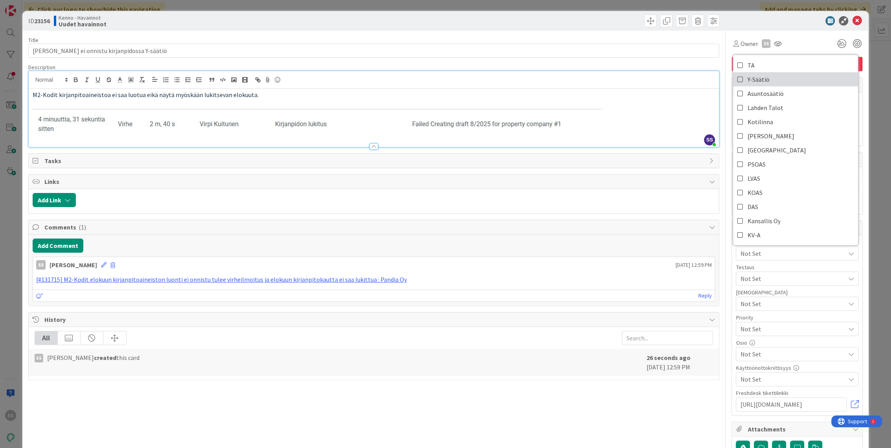
click at [750, 76] on span "Y-Säätiö" at bounding box center [758, 80] width 22 height 12
click at [561, 420] on div "Title 41 / 128 Lukitus ei onnistu kirjanpidossa Y-säätiö Description SS Sonja S…" at bounding box center [373, 366] width 691 height 670
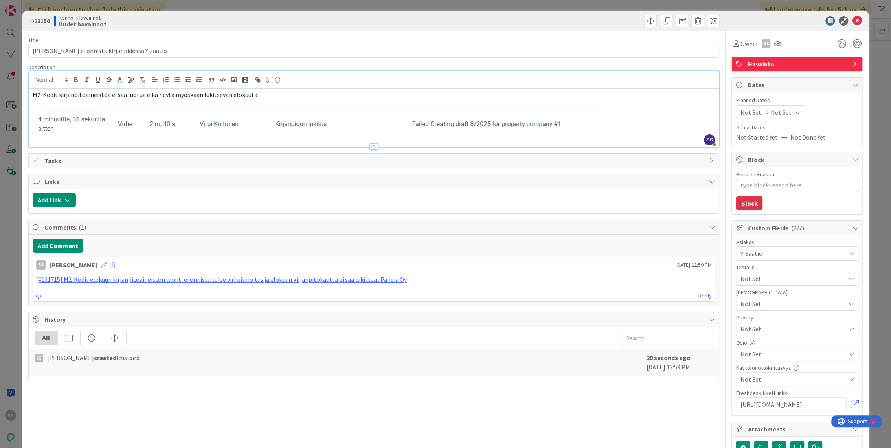
click at [774, 274] on span "Not Set" at bounding box center [792, 278] width 105 height 9
click at [762, 300] on span "Not Set" at bounding box center [792, 303] width 105 height 9
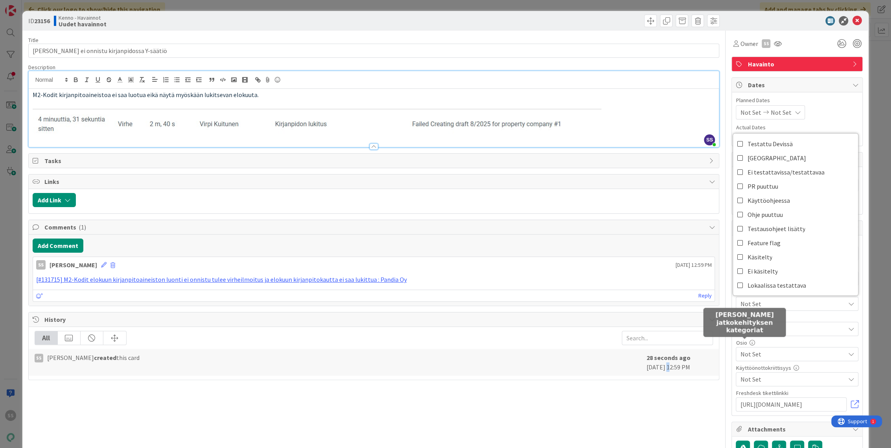
click at [657, 398] on div "Title 41 / 128 Lukitus ei onnistu kirjanpidossa Y-säätiö Description SS Sonja S…" at bounding box center [373, 366] width 691 height 670
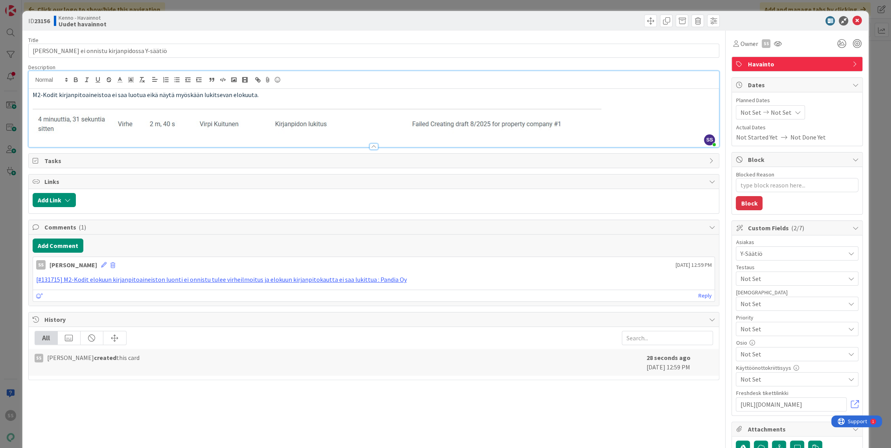
drag, startPoint x: 657, startPoint y: 398, endPoint x: 697, endPoint y: 395, distance: 39.4
click at [694, 397] on div "Title 41 / 128 Lukitus ei onnistu kirjanpidossa Y-säätiö Description SS Sonja S…" at bounding box center [373, 366] width 691 height 670
click at [764, 282] on span "Not Set" at bounding box center [792, 278] width 105 height 9
click at [764, 281] on span "Not Set" at bounding box center [792, 278] width 105 height 9
click at [789, 331] on span "Not Set" at bounding box center [790, 329] width 101 height 11
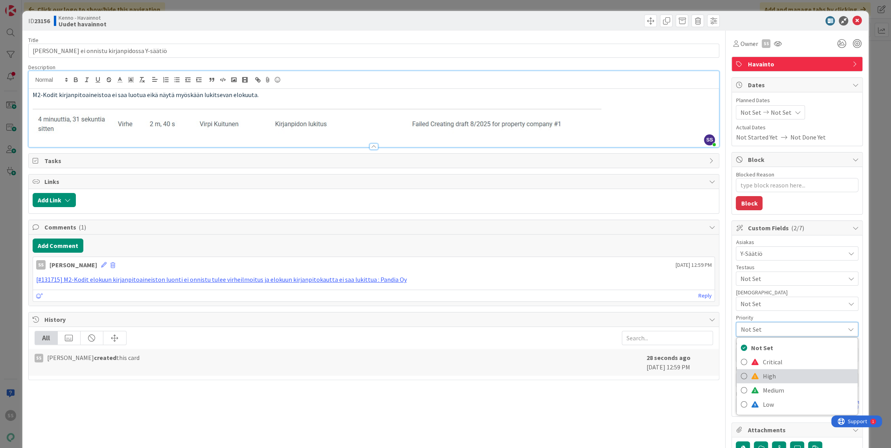
click at [772, 377] on span "High" at bounding box center [808, 376] width 91 height 12
click at [601, 426] on div "Title 41 / 128 Lukitus ei onnistu kirjanpidossa Y-säätiö Description SS Sonja S…" at bounding box center [373, 366] width 691 height 670
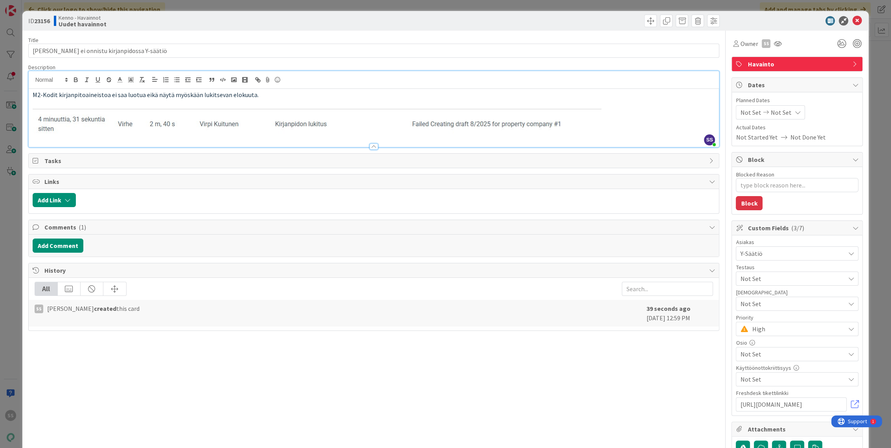
type textarea "x"
